Goal: Find specific page/section: Find specific page/section

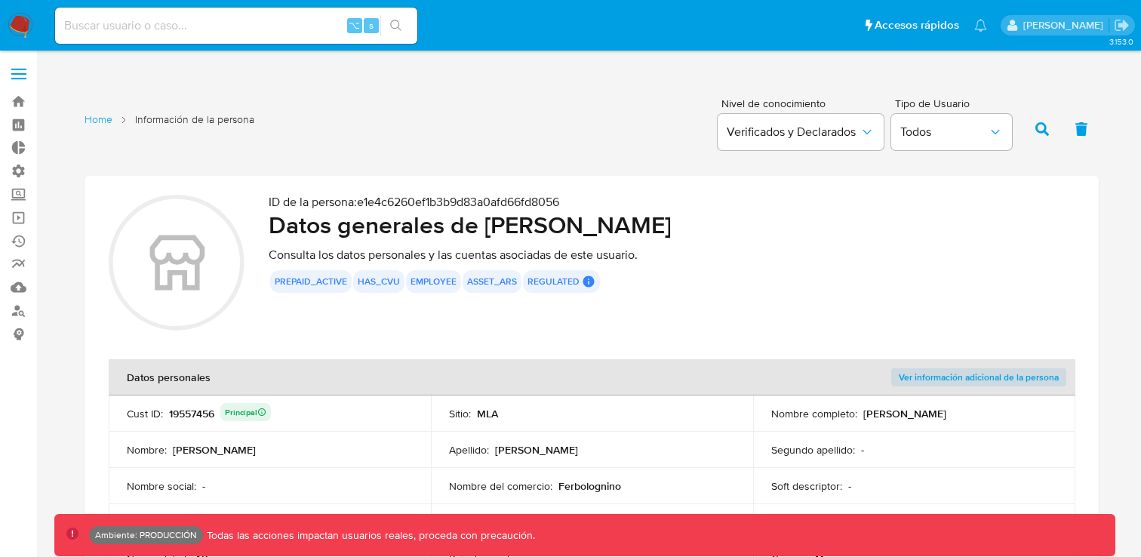
click at [19, 21] on img at bounding box center [21, 26] width 26 height 26
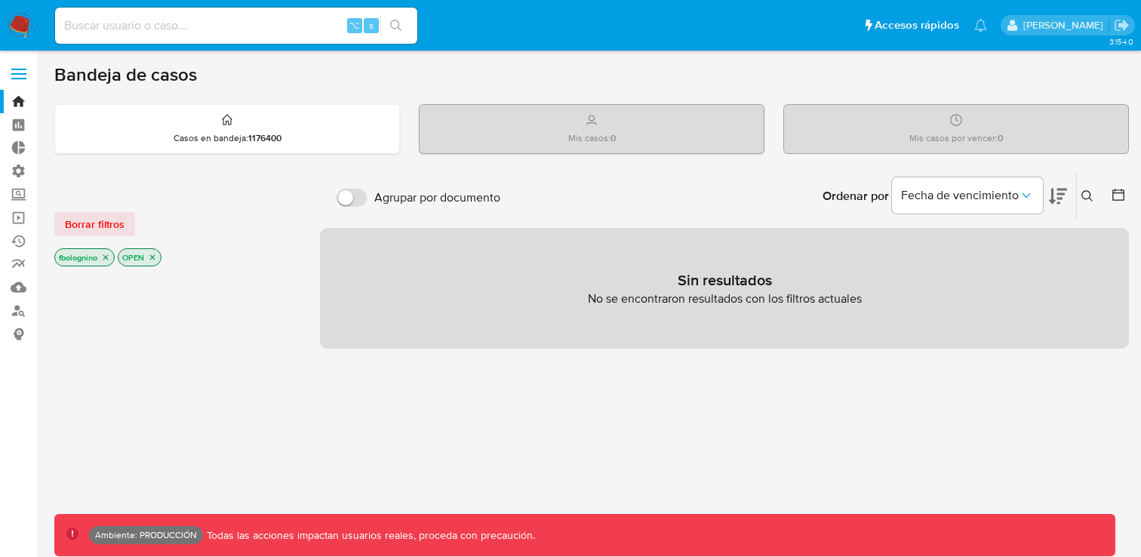
click at [874, 133] on div "Mis casos por vencer : 0" at bounding box center [956, 129] width 344 height 48
click at [695, 121] on div "Mis casos : 0" at bounding box center [591, 129] width 344 height 48
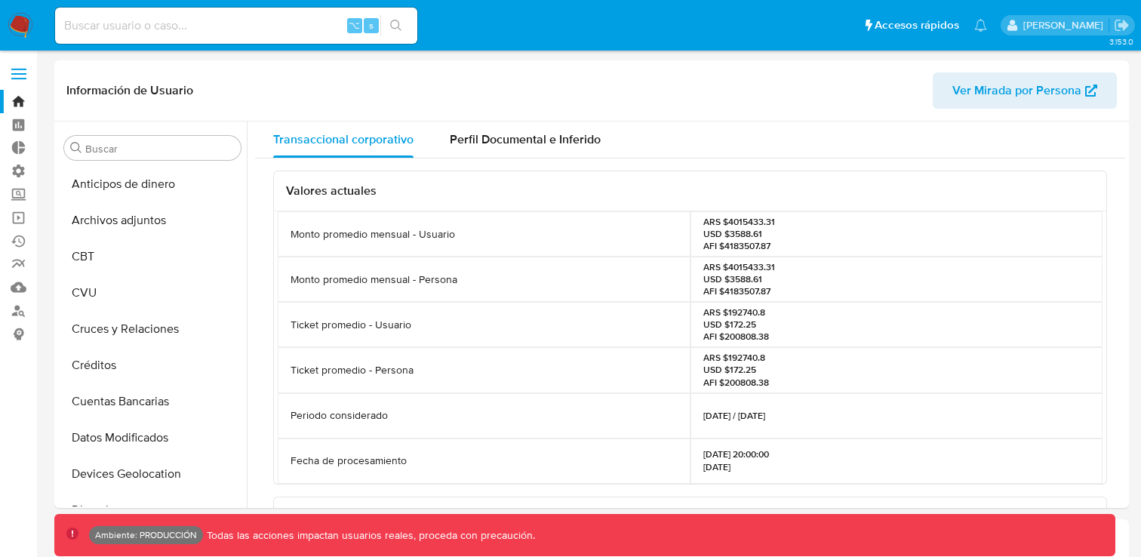
select select "10"
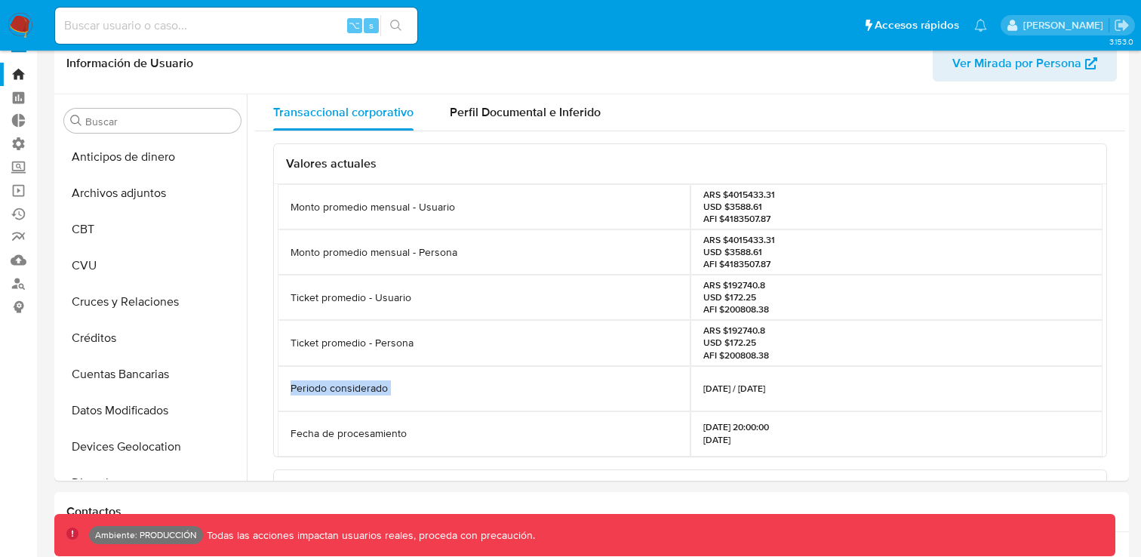
scroll to position [177, 0]
